Goal: Task Accomplishment & Management: Manage account settings

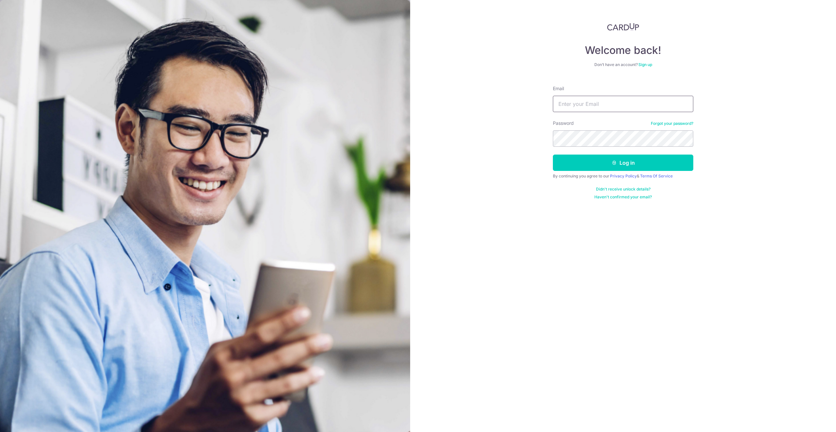
click at [594, 106] on input "Email" at bounding box center [623, 104] width 140 height 16
click at [0, 431] on com-1password-button at bounding box center [0, 432] width 0 height 0
type input "[EMAIL_ADDRESS][DOMAIN_NAME]"
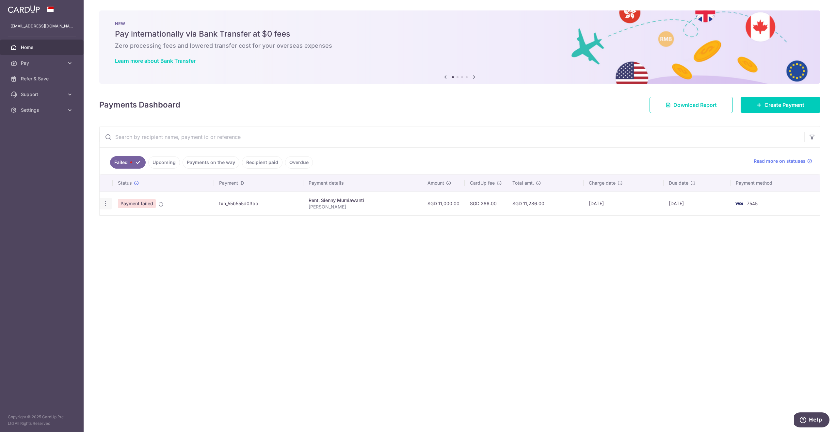
click at [103, 202] on icon "button" at bounding box center [105, 203] width 7 height 7
click at [173, 219] on div "Status Payment ID Payment details Amount CardUp fee Total amt. Charge date Due …" at bounding box center [460, 207] width 720 height 66
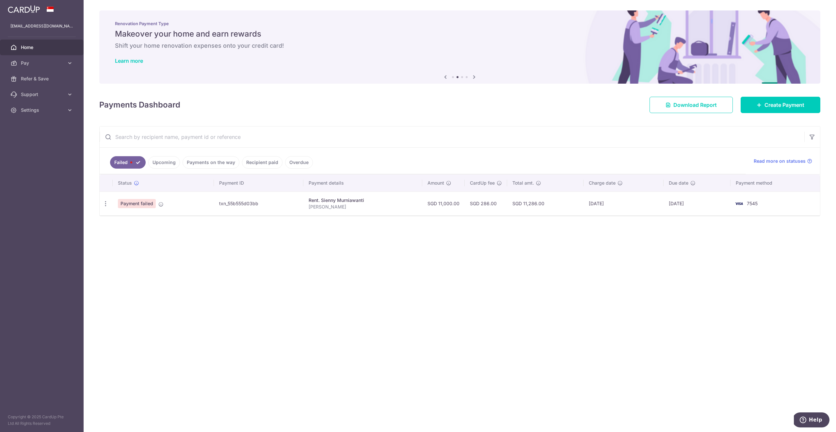
click at [137, 200] on span "Payment failed" at bounding box center [137, 203] width 38 height 9
click at [699, 202] on td "[DATE]" at bounding box center [696, 203] width 67 height 24
click at [745, 202] on img at bounding box center [738, 203] width 13 height 8
click at [160, 204] on icon at bounding box center [160, 203] width 5 height 5
click at [105, 202] on icon "button" at bounding box center [105, 203] width 7 height 7
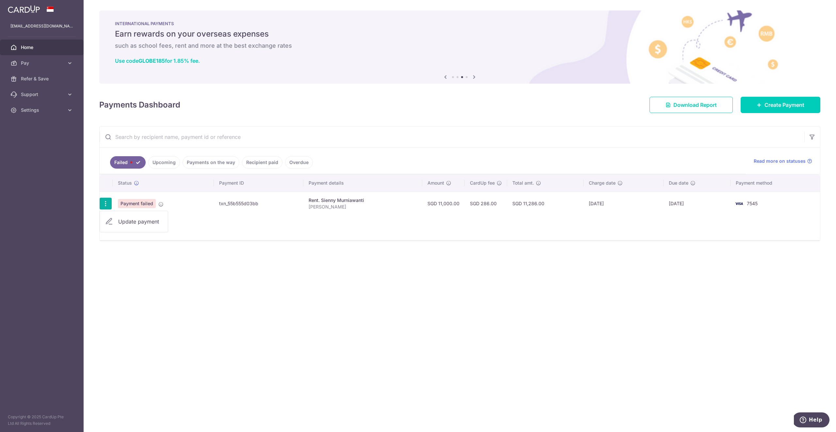
click at [130, 219] on span "Update payment" at bounding box center [140, 221] width 44 height 8
radio input "true"
type input "11,000.00"
type input "[PERSON_NAME]"
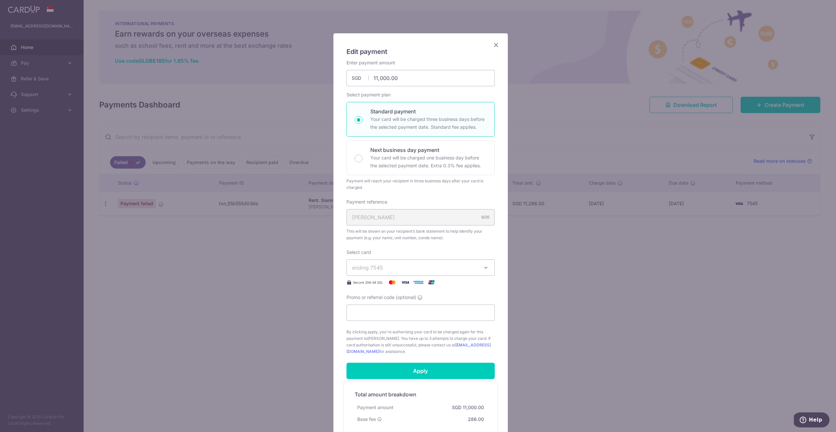
scroll to position [97, 0]
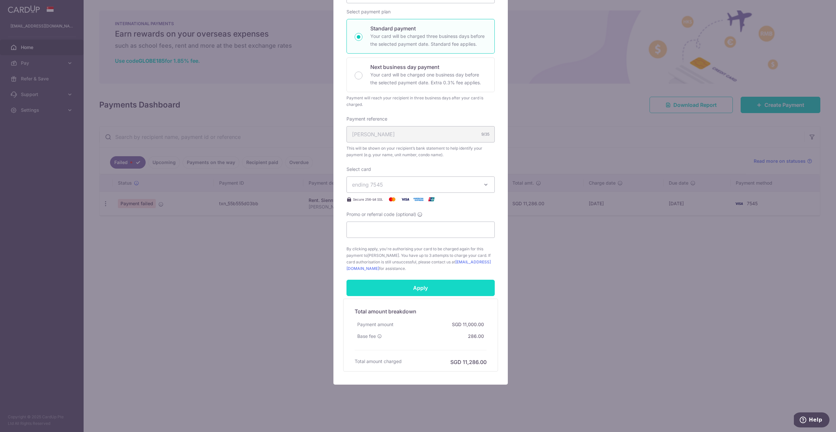
click at [423, 288] on input "Apply" at bounding box center [420, 287] width 148 height 16
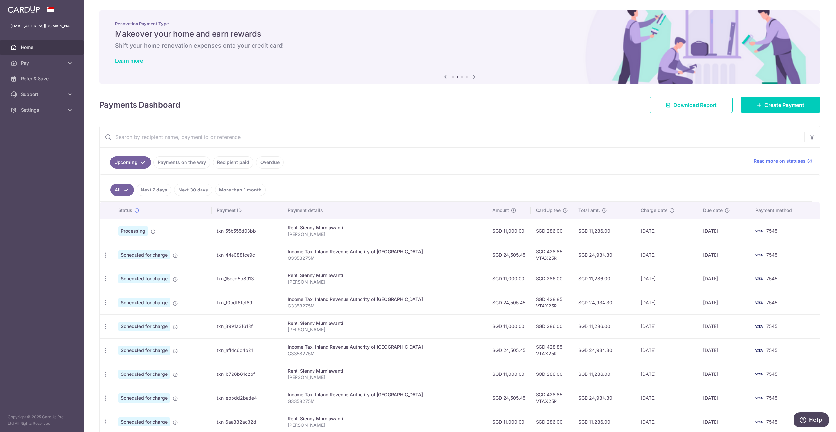
click at [41, 50] on span "Home" at bounding box center [42, 47] width 43 height 7
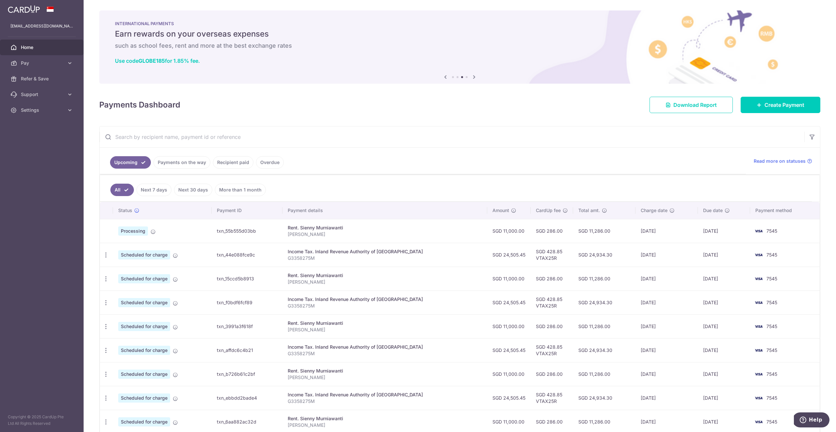
click at [24, 47] on span "Home" at bounding box center [42, 47] width 43 height 7
